Goal: Information Seeking & Learning: Learn about a topic

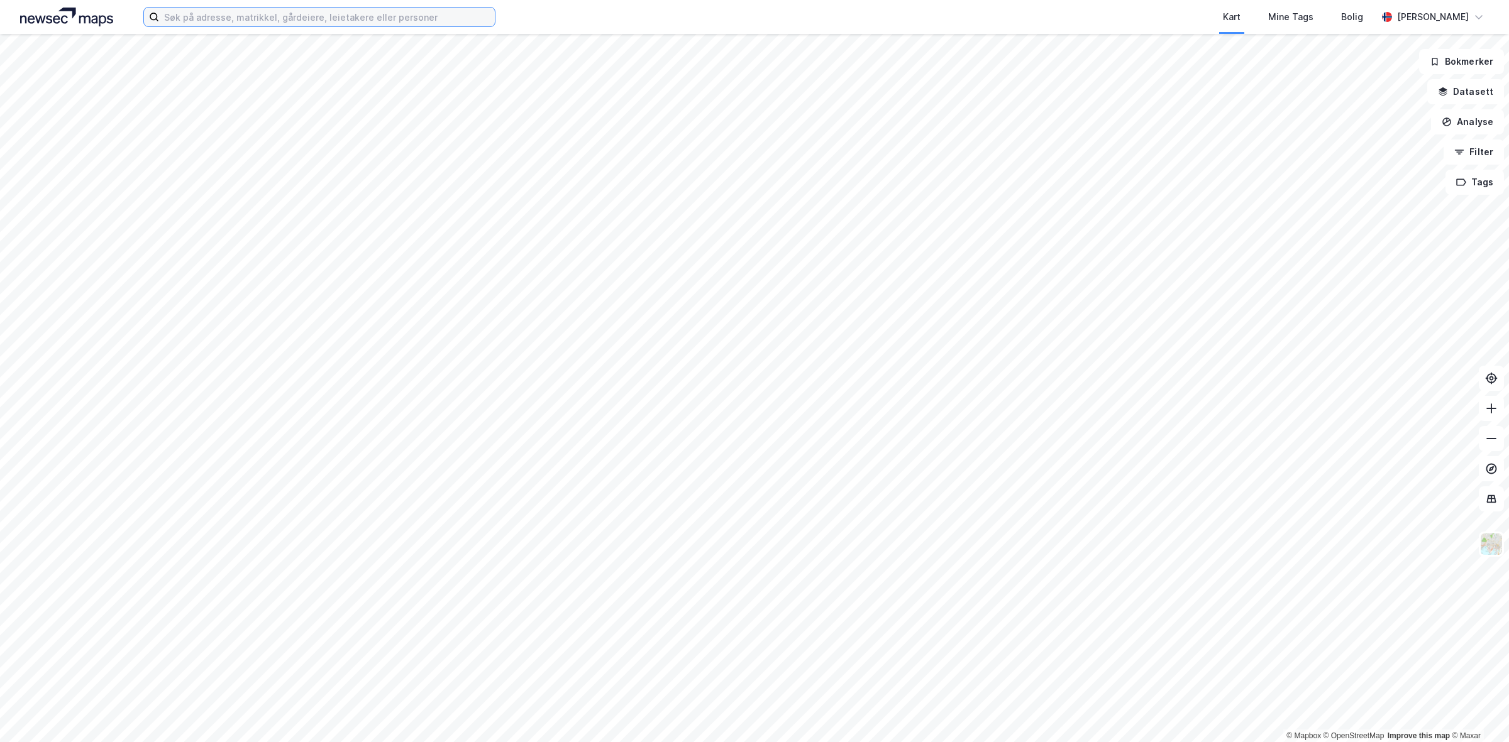
click at [247, 17] on input at bounding box center [327, 17] width 336 height 19
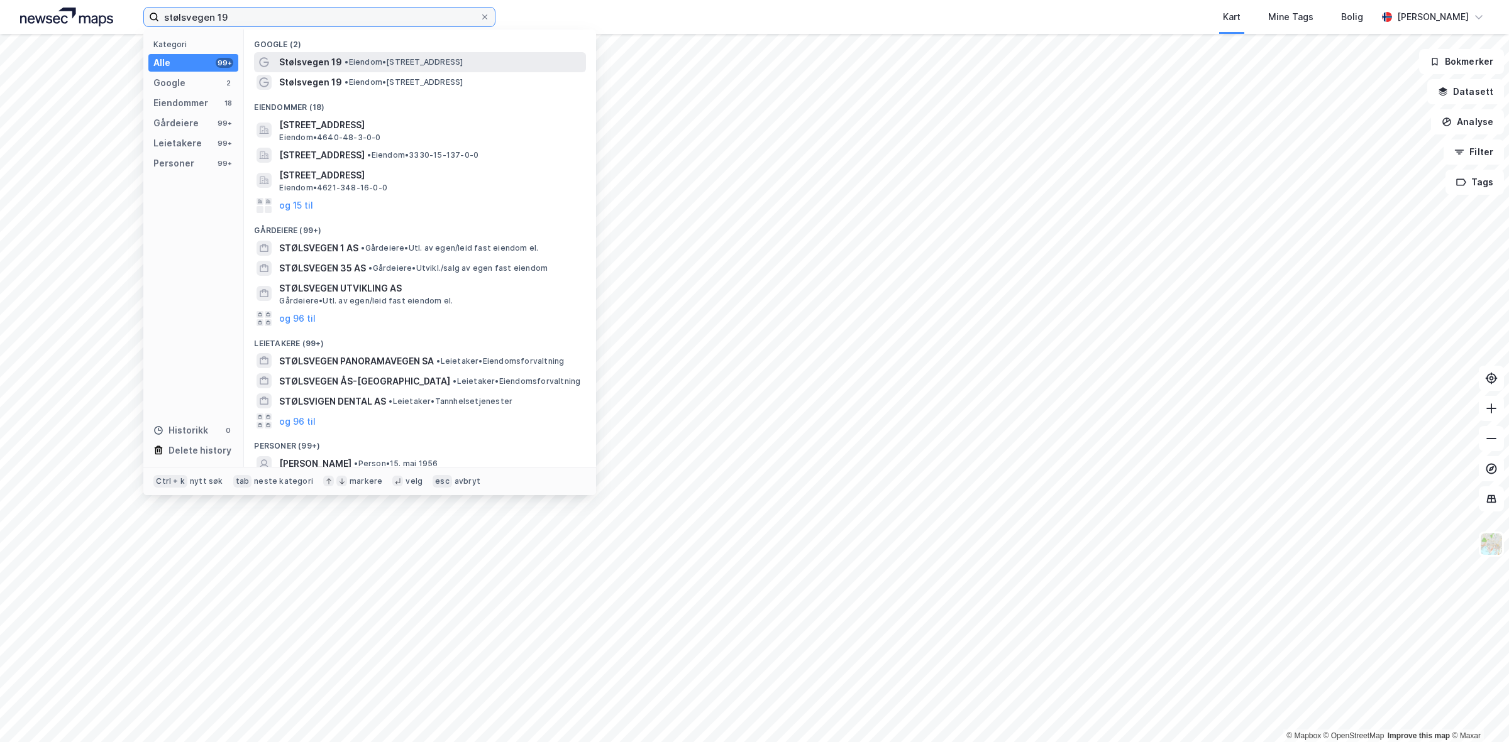
type input "stølsvegen 19"
click at [378, 58] on span "• Eiendom • [STREET_ADDRESS]" at bounding box center [403, 62] width 118 height 10
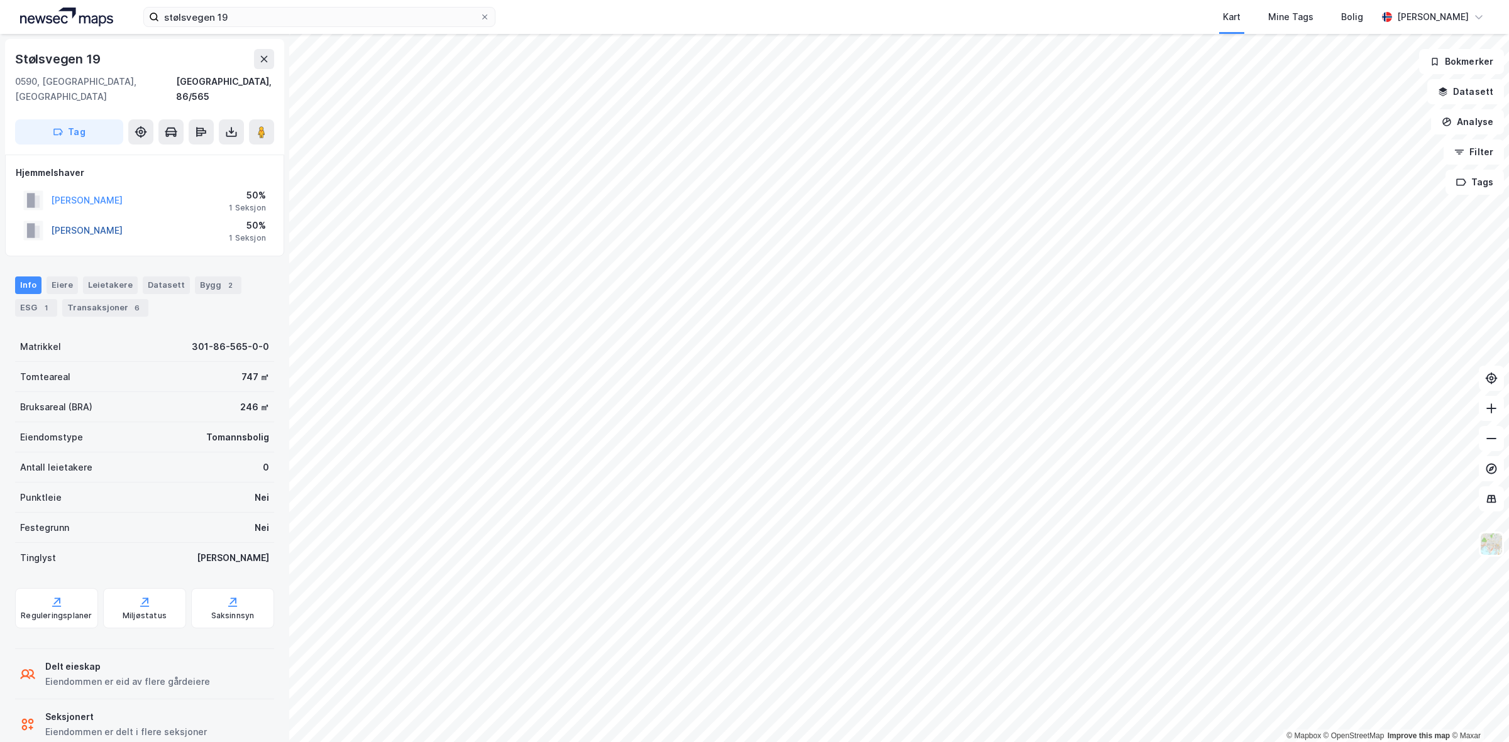
click at [0, 0] on button "[PERSON_NAME]" at bounding box center [0, 0] width 0 height 0
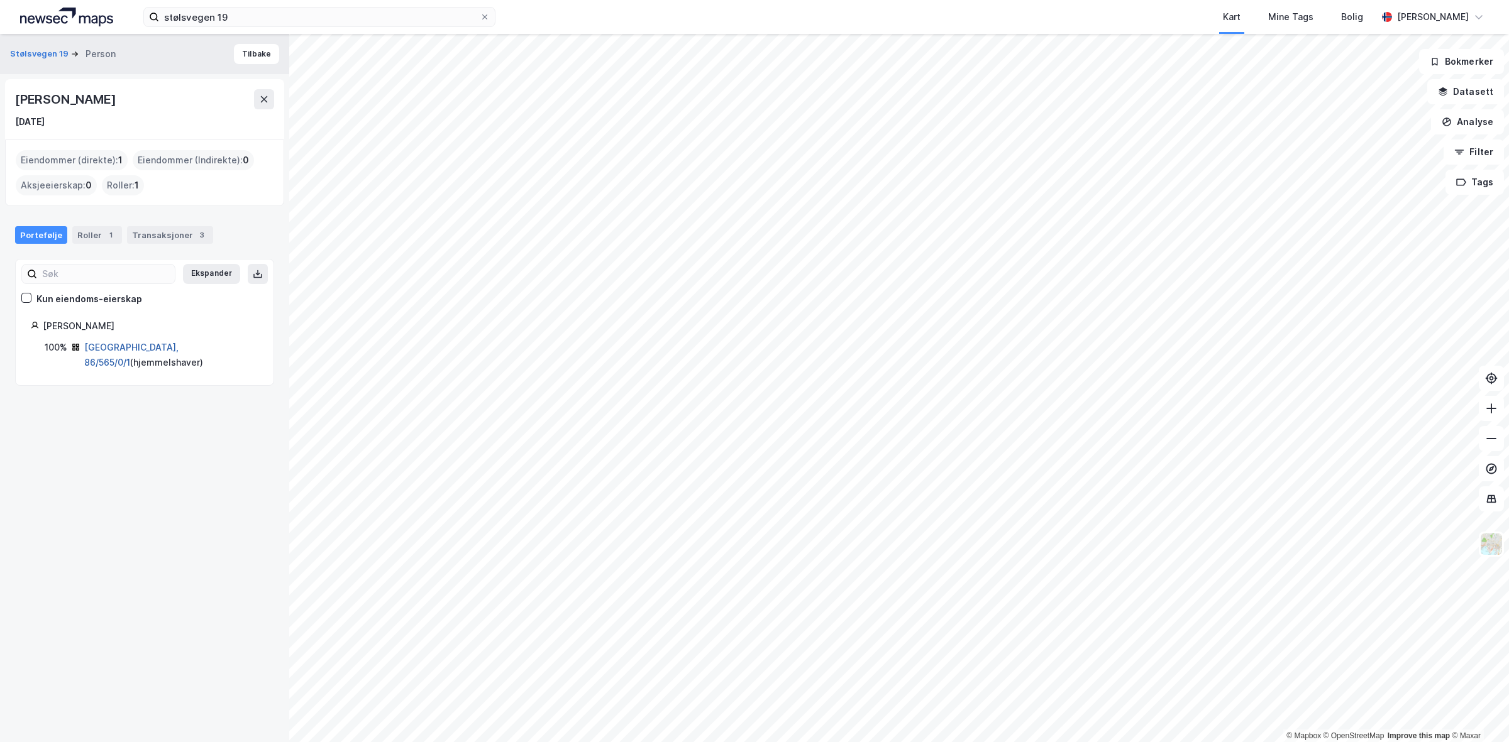
click at [135, 350] on link "[GEOGRAPHIC_DATA], 86/565/0/1" at bounding box center [131, 355] width 94 height 26
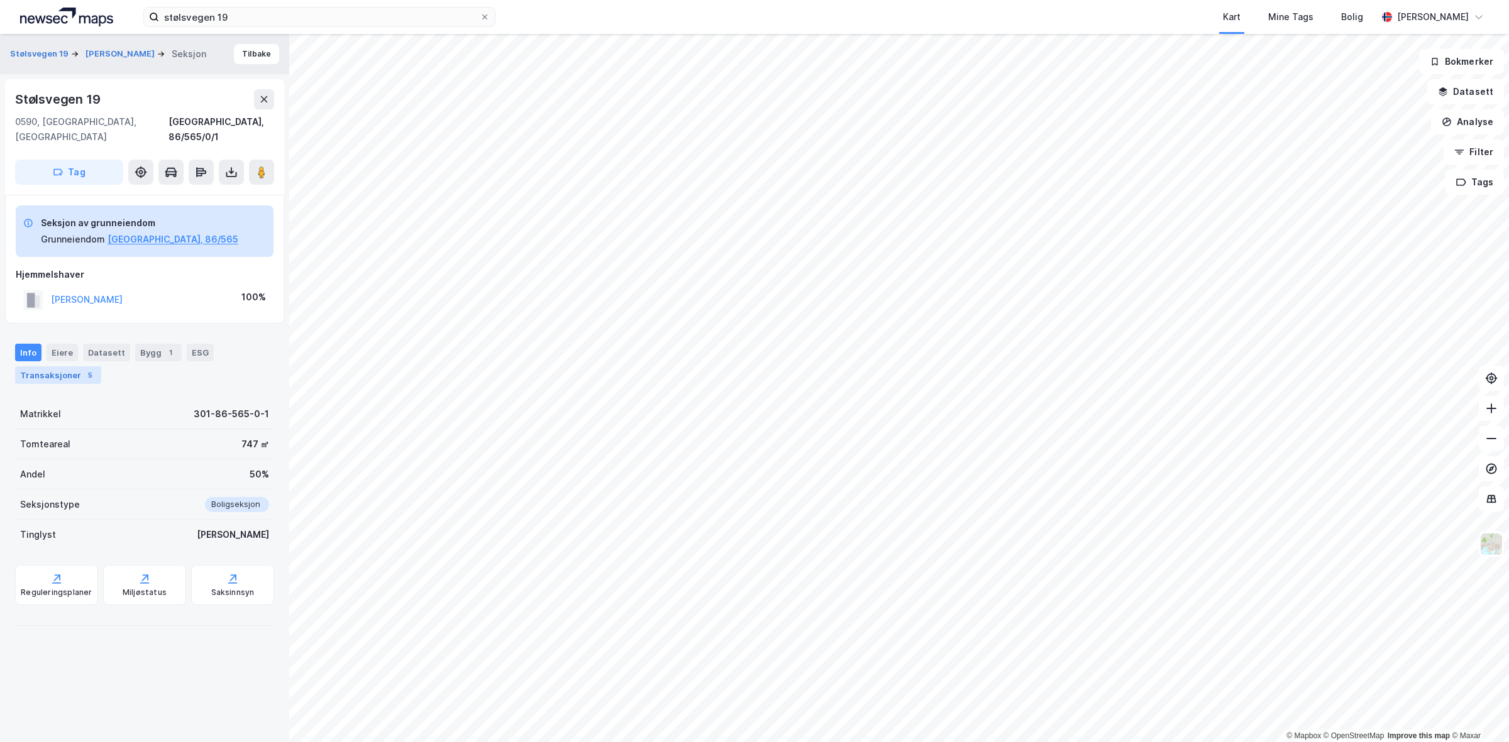
click at [84, 369] on div "5" at bounding box center [90, 375] width 13 height 13
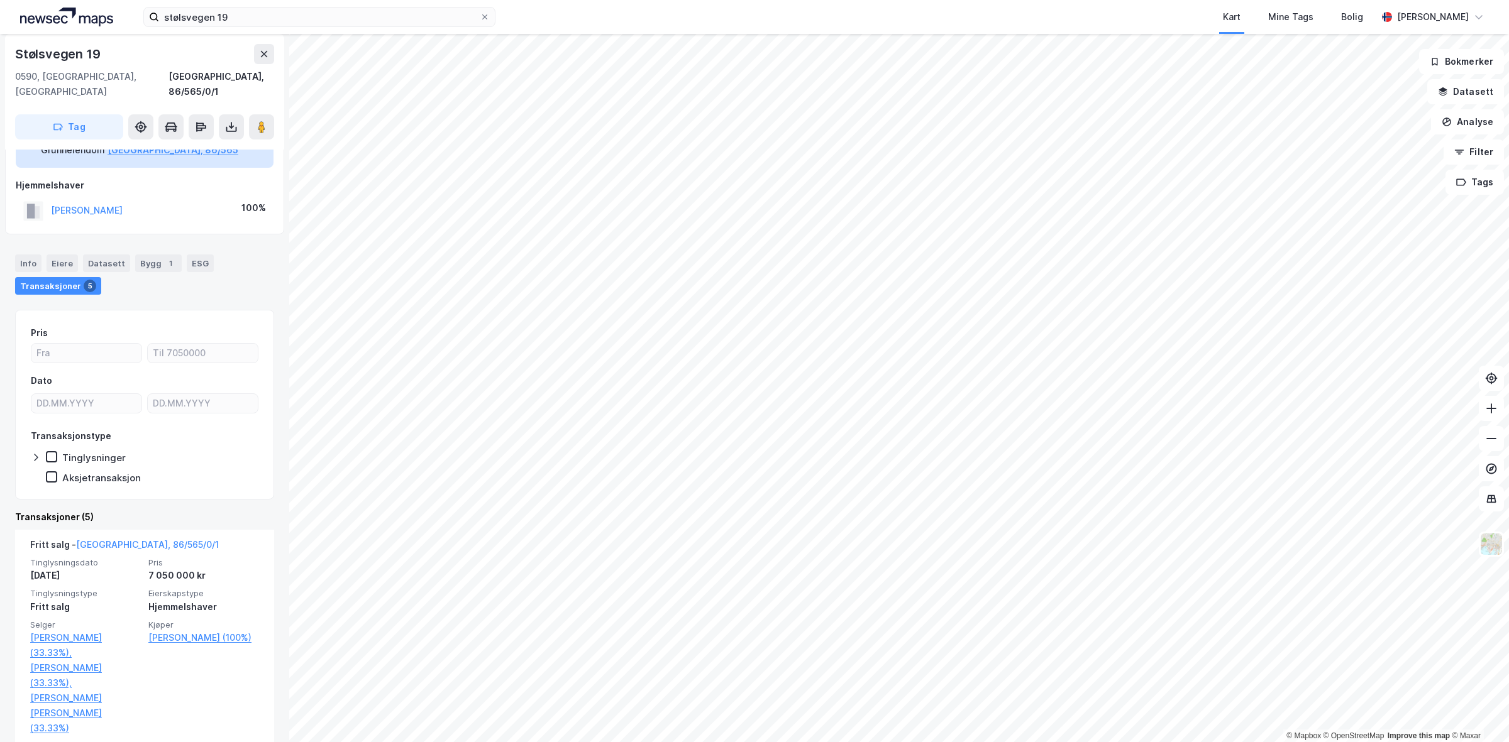
scroll to position [62, 0]
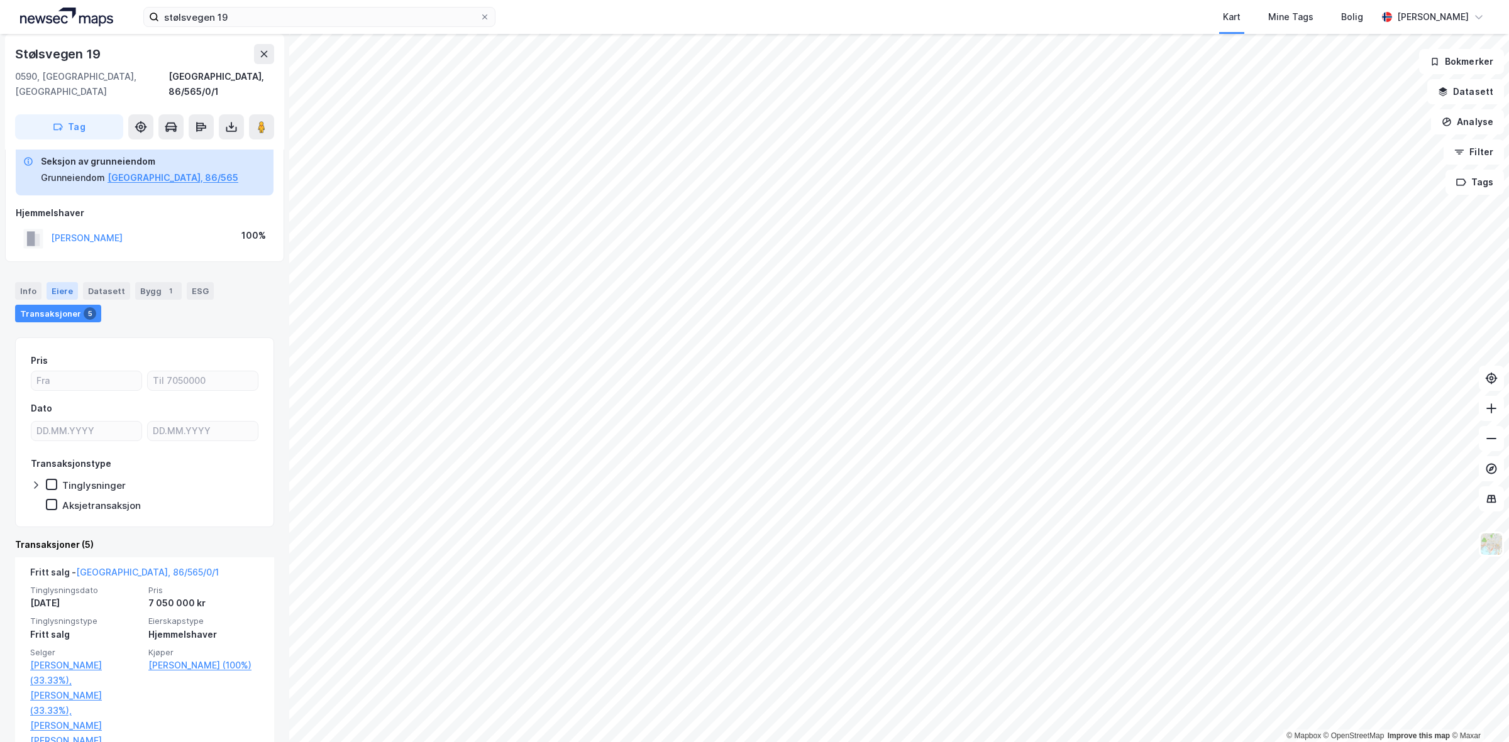
click at [67, 282] on div "Eiere" at bounding box center [62, 291] width 31 height 18
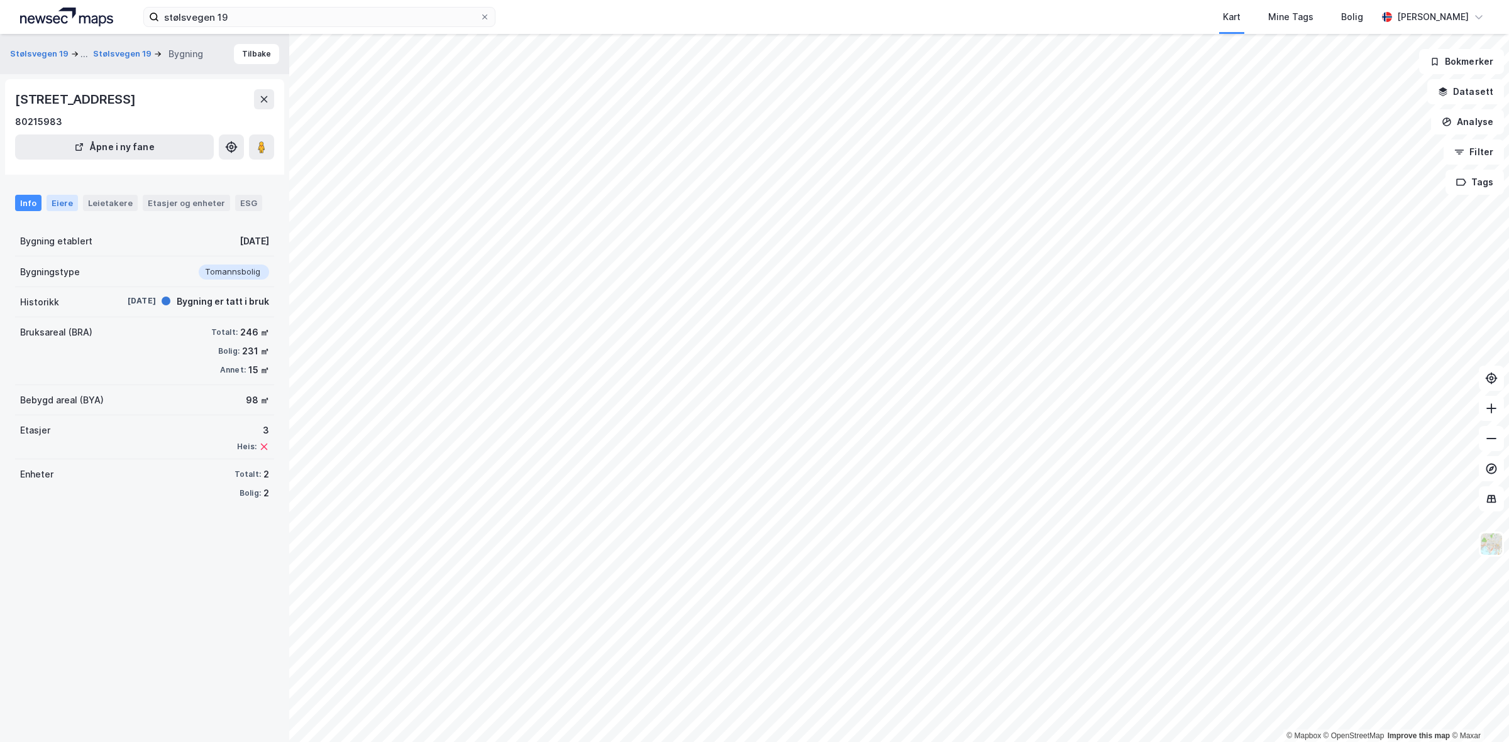
click at [55, 204] on div "Eiere" at bounding box center [62, 203] width 31 height 16
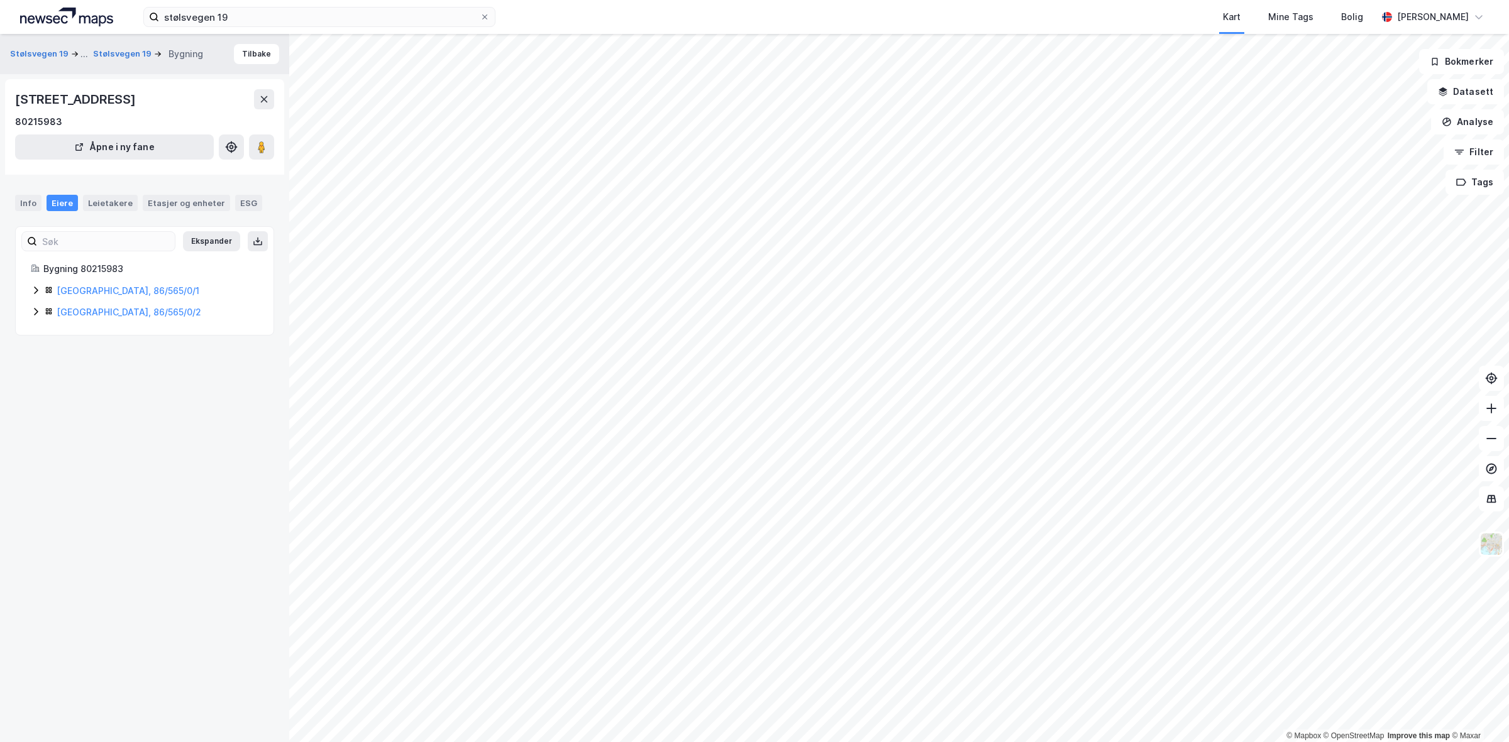
click at [35, 291] on icon at bounding box center [36, 290] width 10 height 10
click at [38, 359] on icon at bounding box center [36, 354] width 10 height 10
click at [177, 401] on link "[PERSON_NAME]" at bounding box center [159, 397] width 72 height 11
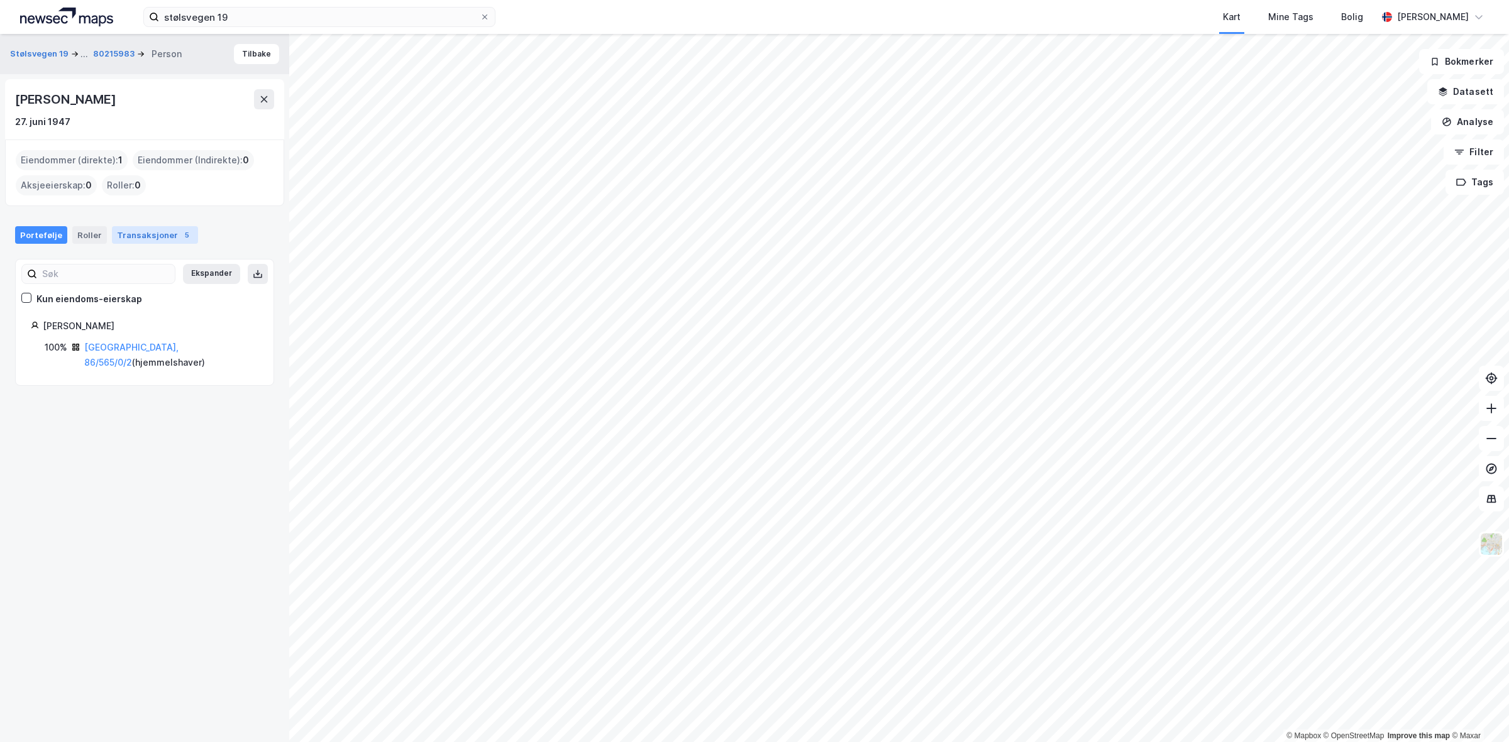
click at [128, 234] on div "Transaksjoner 5" at bounding box center [155, 235] width 86 height 18
